Goal: Task Accomplishment & Management: Use online tool/utility

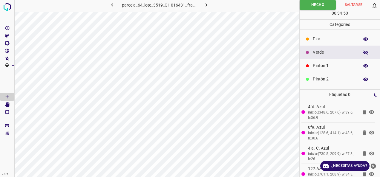
scroll to position [53, 0]
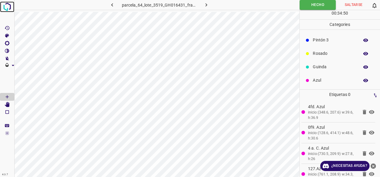
click at [10, 4] on img at bounding box center [7, 6] width 11 height 11
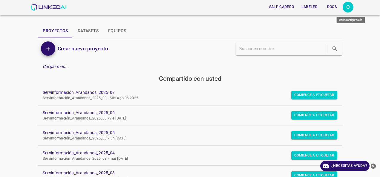
click at [344, 5] on div "O" at bounding box center [348, 7] width 11 height 11
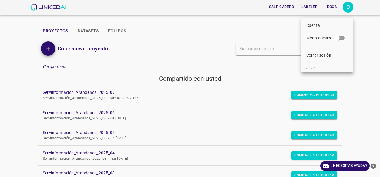
click at [329, 60] on li "Cerrar sesión" at bounding box center [327, 55] width 52 height 10
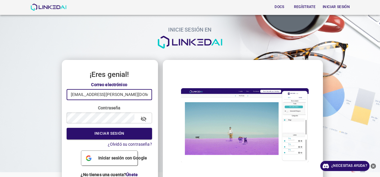
drag, startPoint x: 146, startPoint y: 96, endPoint x: -1, endPoint y: 130, distance: 151.1
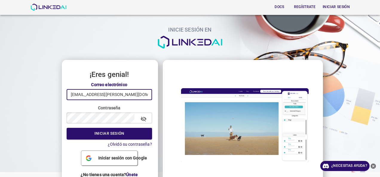
click at [0, 130] on html "Docs Regístrate Iniciar sesión INICIE SESIÓN EN ¡Eres genial! Correo electrónic…" at bounding box center [190, 88] width 380 height 177
type input "nanisp37@gmail.com"
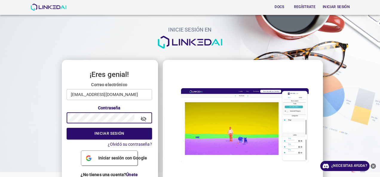
click button "Iniciar sesión" at bounding box center [109, 134] width 85 height 12
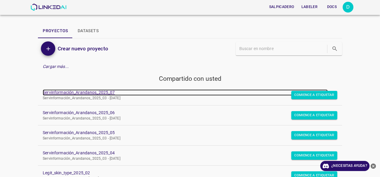
click at [82, 90] on link "Servinformación_Arandanos_2025_07" at bounding box center [185, 93] width 285 height 6
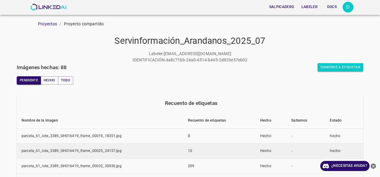
scroll to position [30, 0]
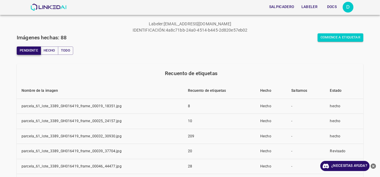
click at [26, 53] on button "Pendiente" at bounding box center [29, 51] width 24 height 8
click at [337, 34] on button "Comience a etiquetar" at bounding box center [341, 37] width 46 height 8
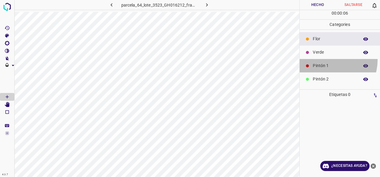
click at [325, 59] on div "Pintón 1" at bounding box center [340, 65] width 80 height 13
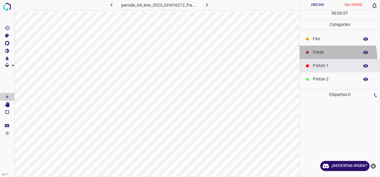
click at [323, 58] on div "Verde" at bounding box center [340, 52] width 80 height 13
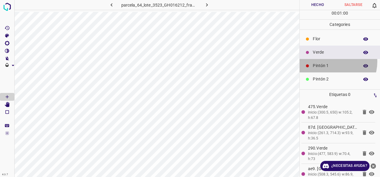
click at [332, 62] on div "Pintón 1" at bounding box center [340, 65] width 80 height 13
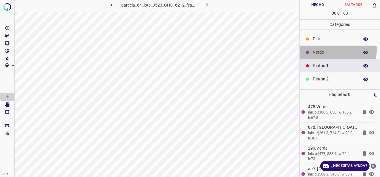
click at [317, 50] on p "Verde" at bounding box center [334, 52] width 43 height 6
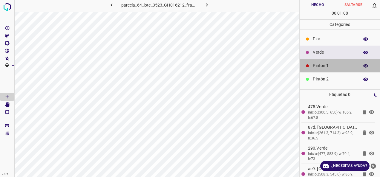
click at [346, 63] on p "Pintón 1" at bounding box center [334, 66] width 43 height 6
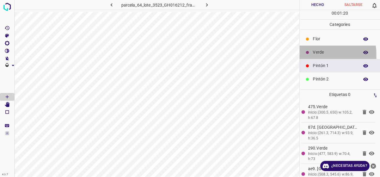
click at [314, 54] on p "Verde" at bounding box center [334, 52] width 43 height 6
